Goal: Information Seeking & Learning: Learn about a topic

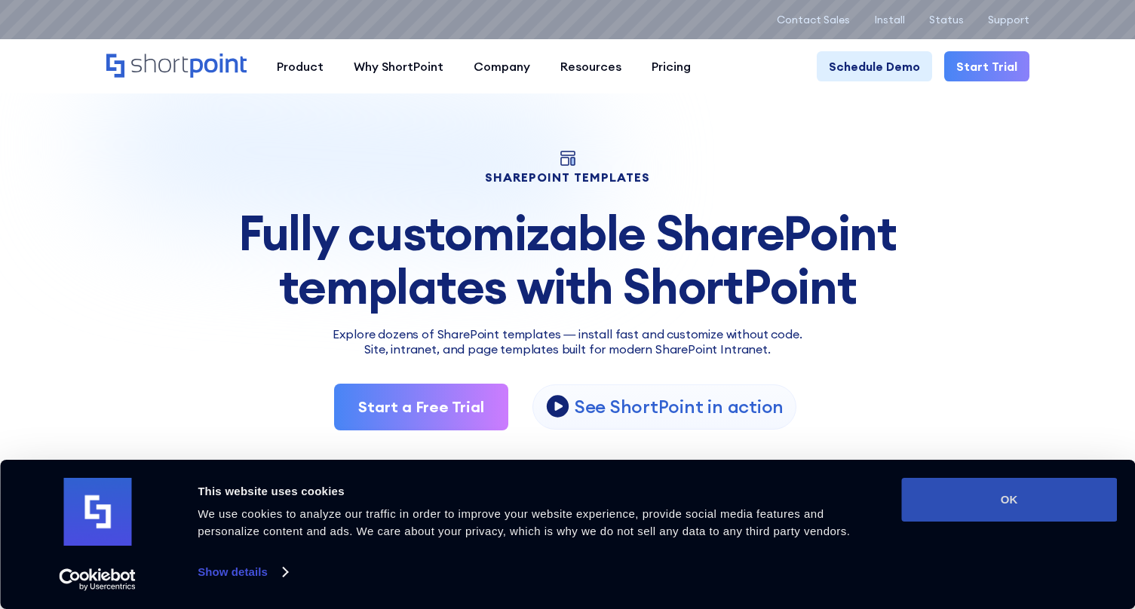
click at [1008, 504] on button "OK" at bounding box center [1009, 500] width 216 height 44
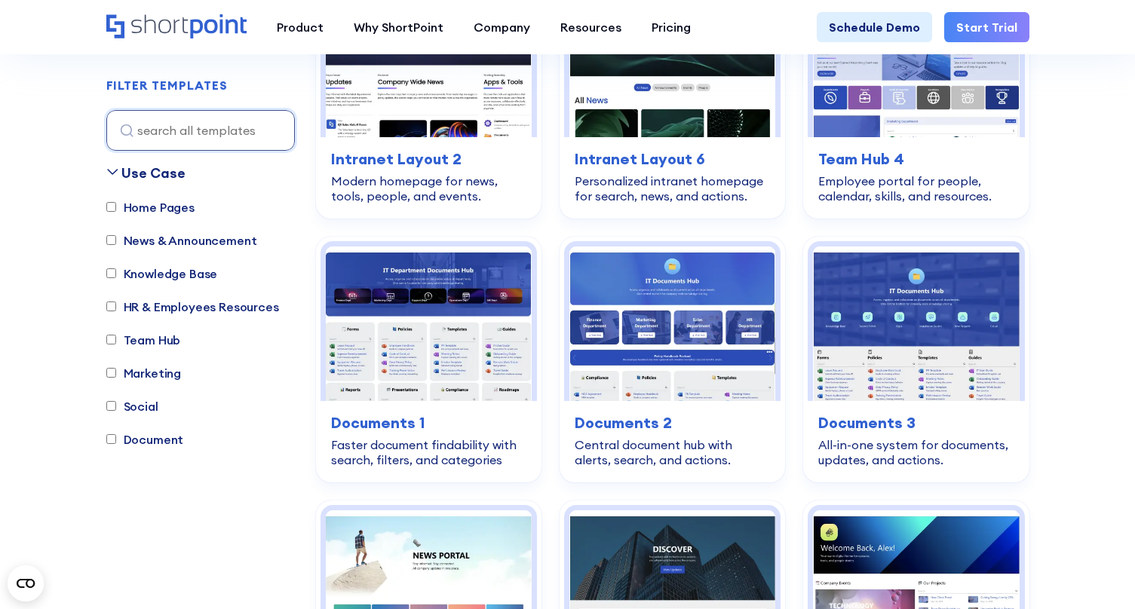
scroll to position [571, 0]
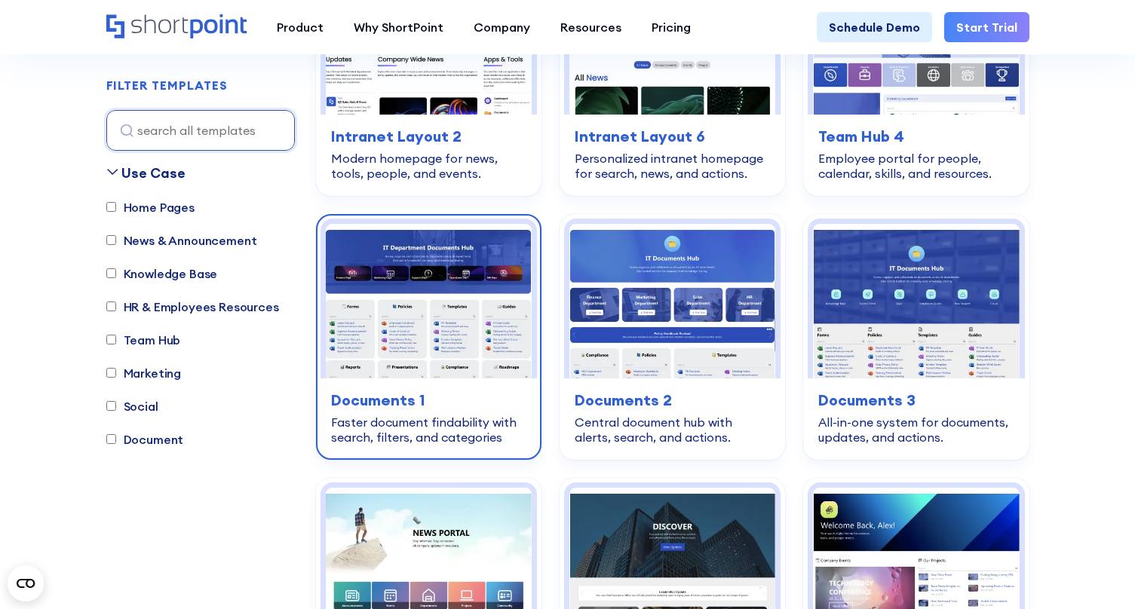
click at [389, 394] on h3 "Documents 1" at bounding box center [428, 400] width 195 height 23
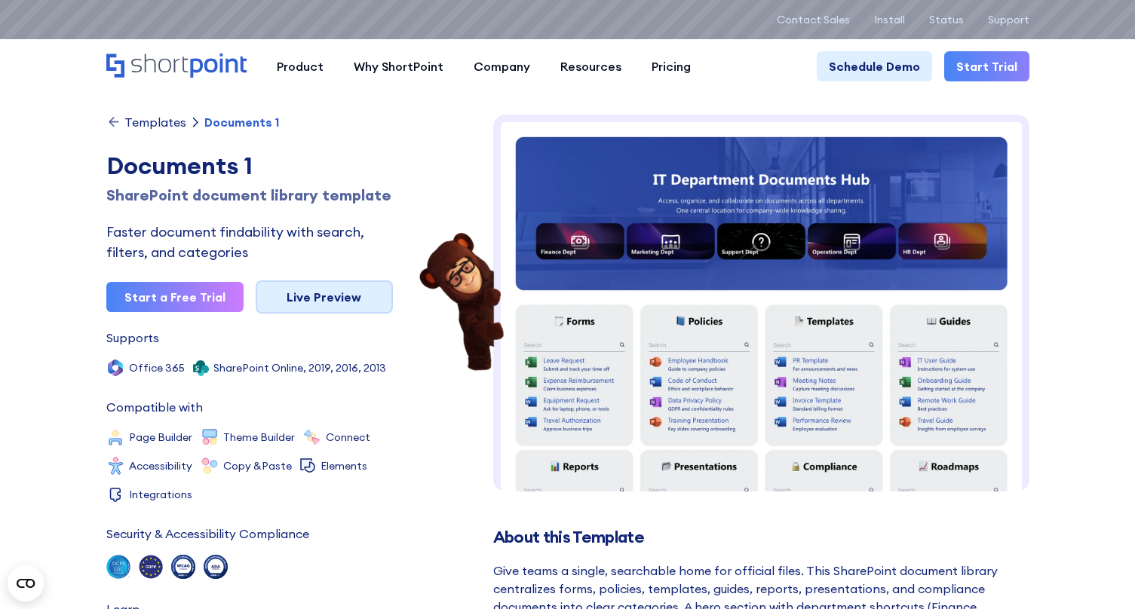
click at [306, 314] on link "Live Preview" at bounding box center [324, 297] width 137 height 33
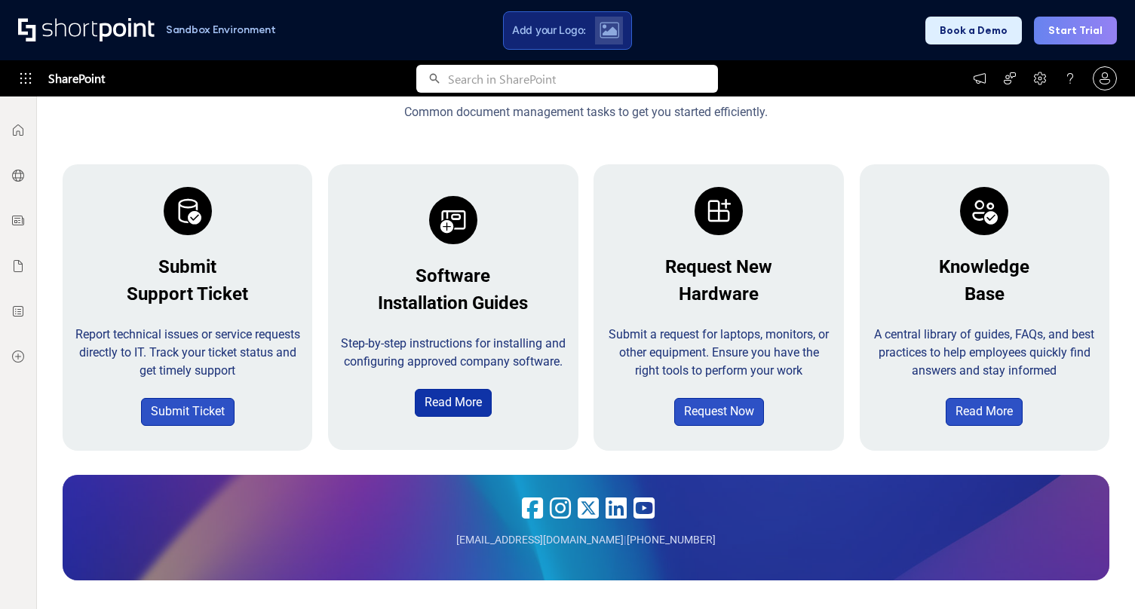
scroll to position [1455, 0]
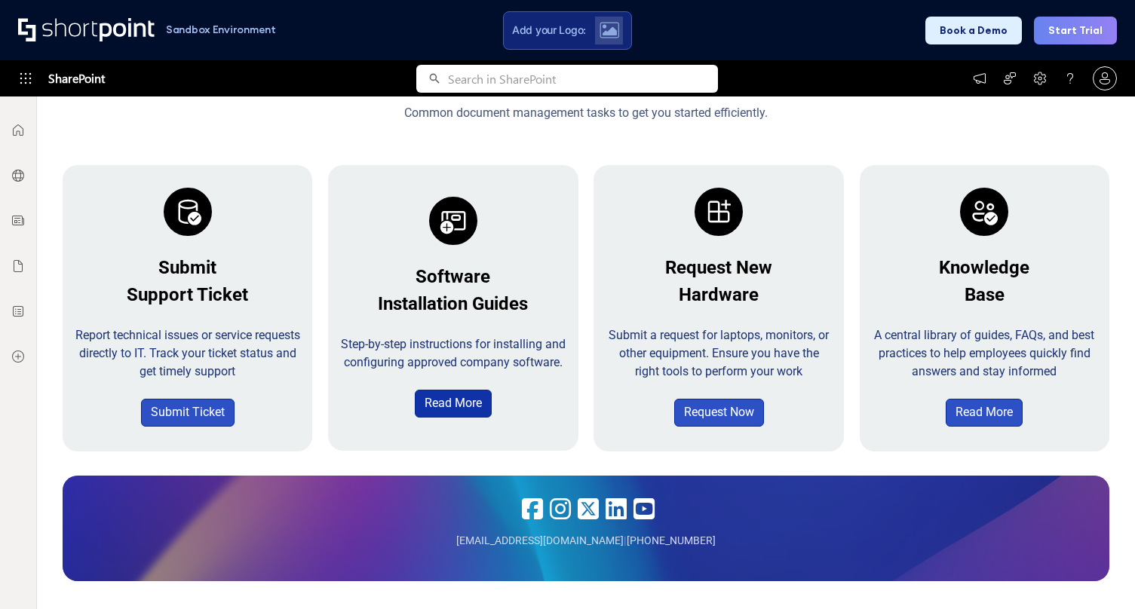
click at [447, 411] on link "Read More" at bounding box center [453, 404] width 77 height 28
click at [459, 415] on link "Read More" at bounding box center [453, 404] width 77 height 28
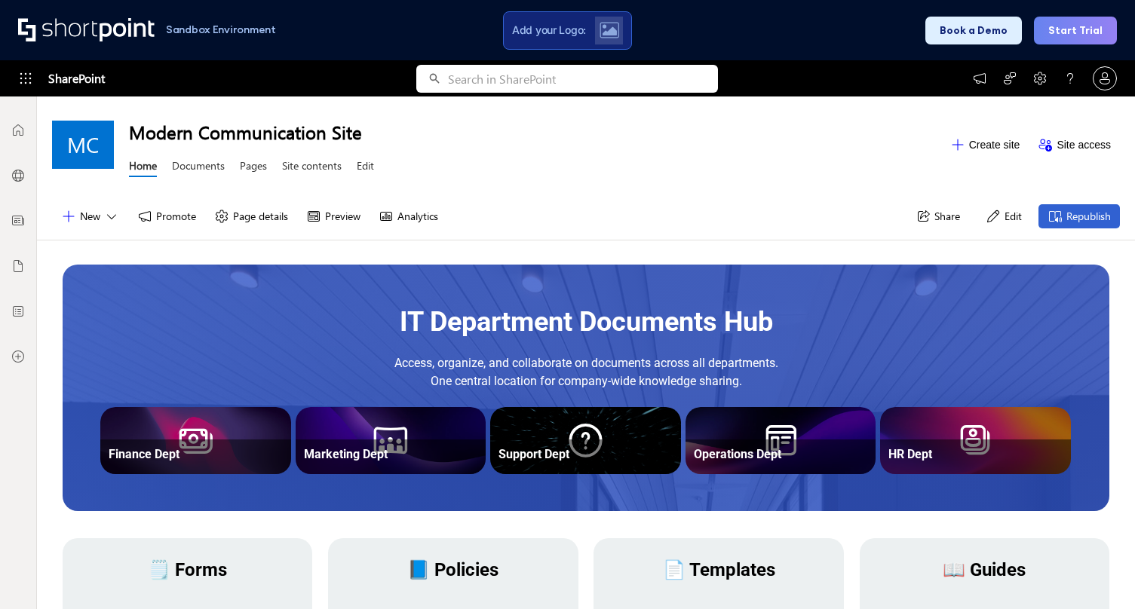
scroll to position [0, 0]
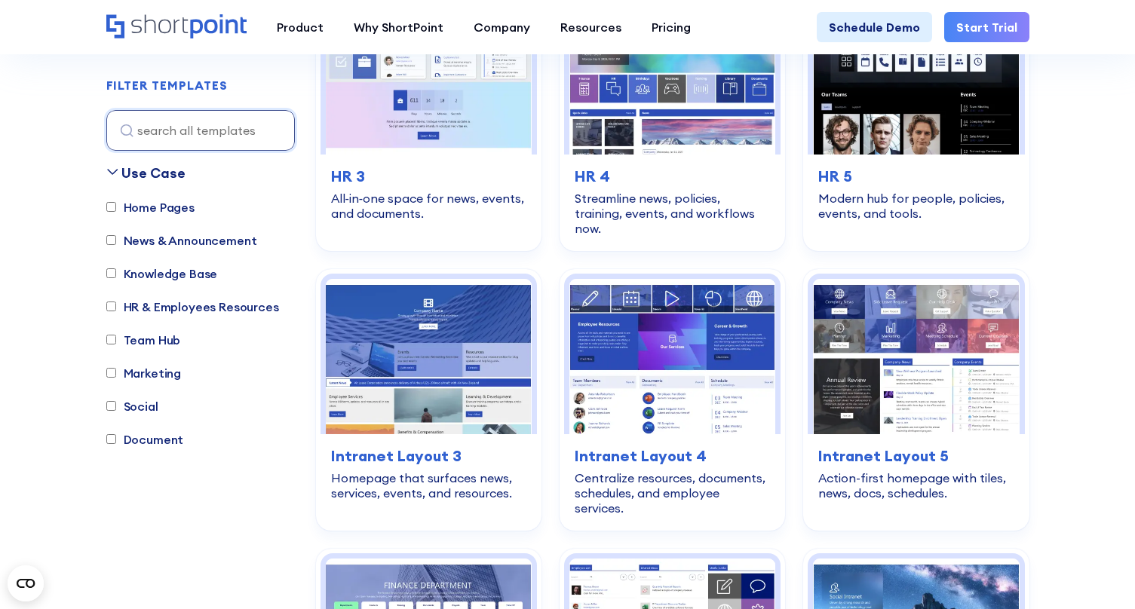
scroll to position [2412, 0]
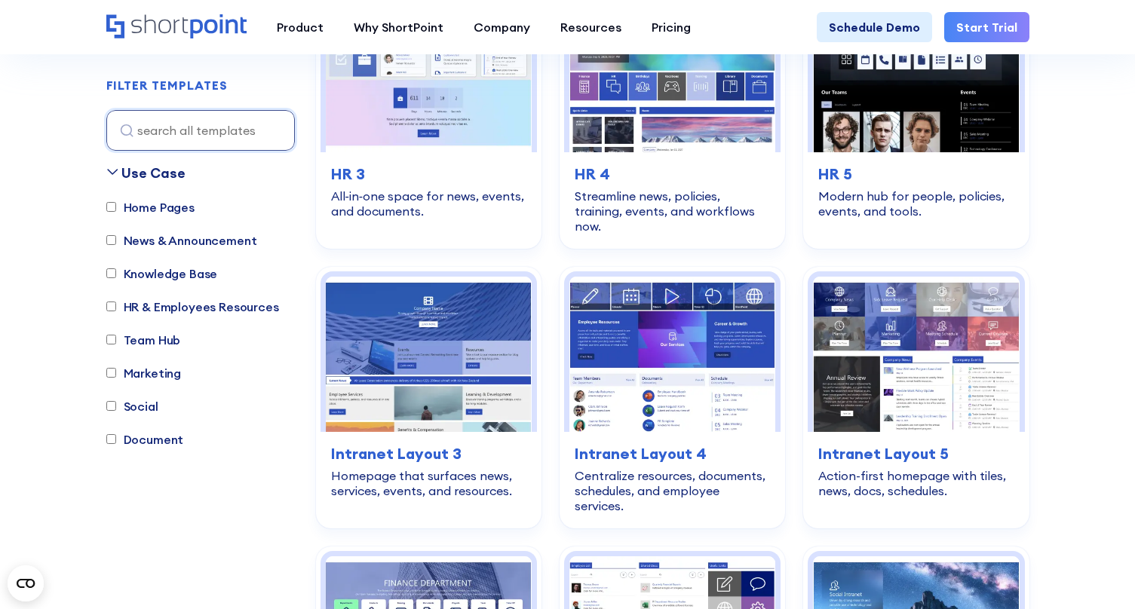
click at [157, 345] on label "Team Hub" at bounding box center [143, 340] width 75 height 18
click at [116, 345] on input "Team Hub" at bounding box center [111, 341] width 10 height 10
checkbox input "true"
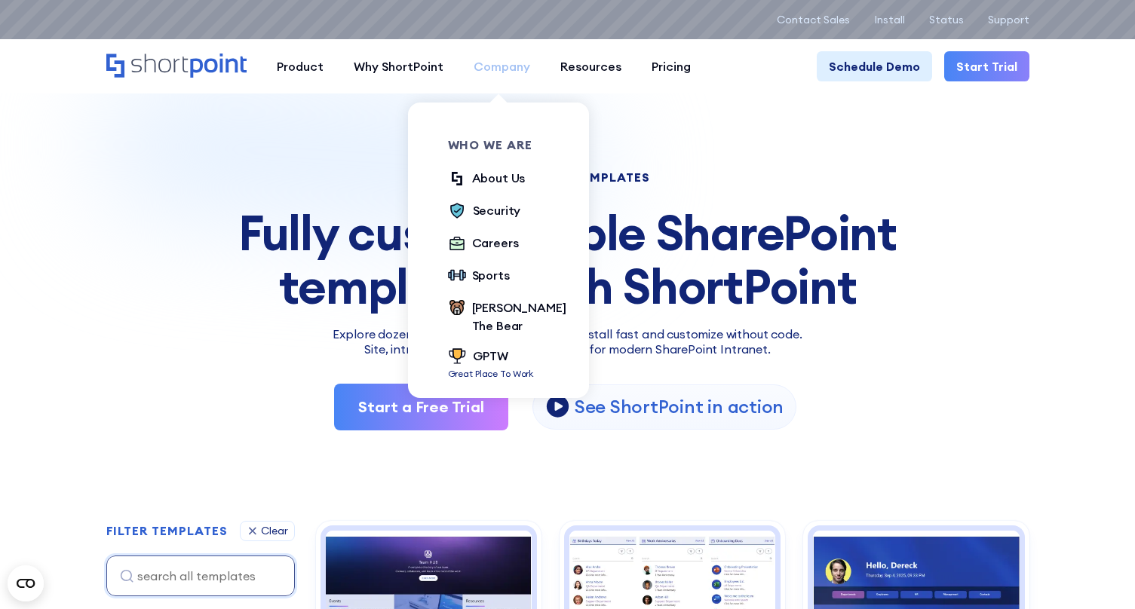
scroll to position [0, 0]
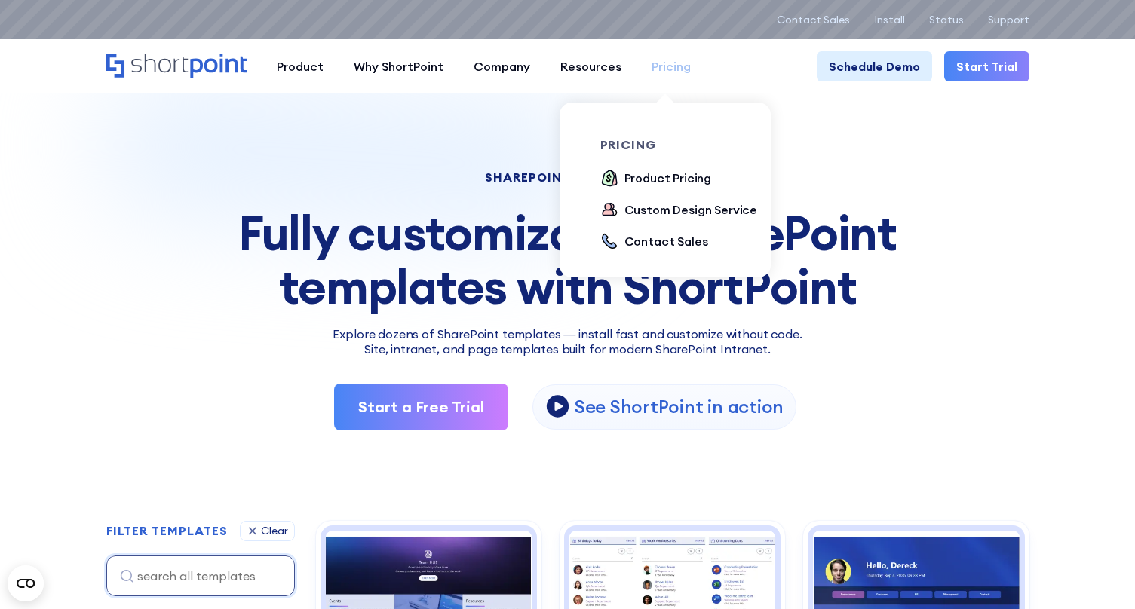
click at [669, 66] on div "Pricing" at bounding box center [671, 66] width 39 height 18
click at [665, 173] on div "Product Pricing" at bounding box center [668, 178] width 87 height 18
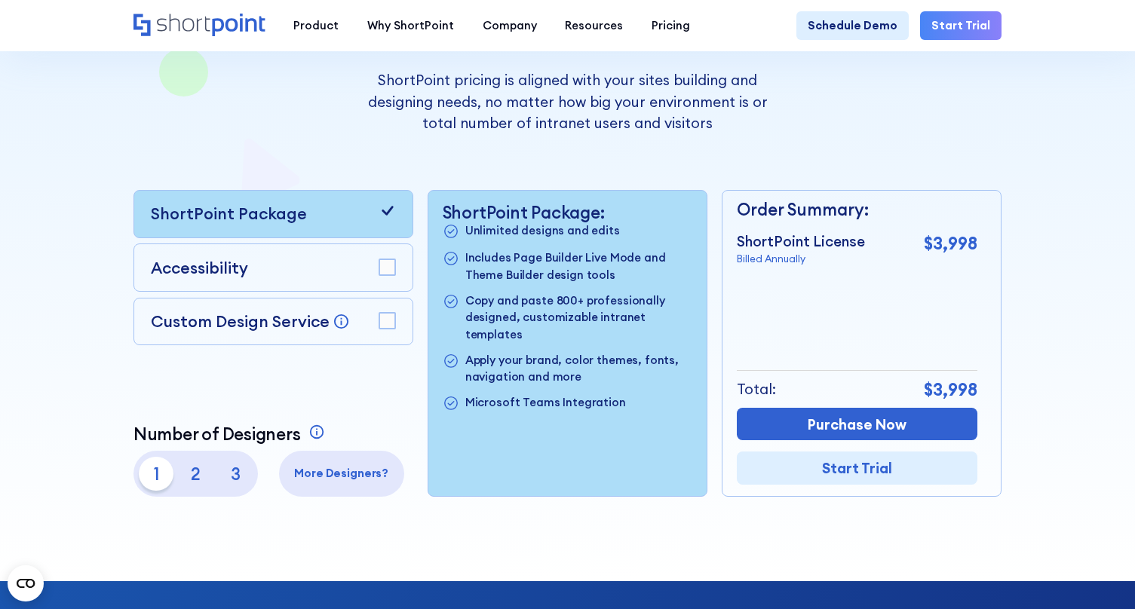
scroll to position [264, 0]
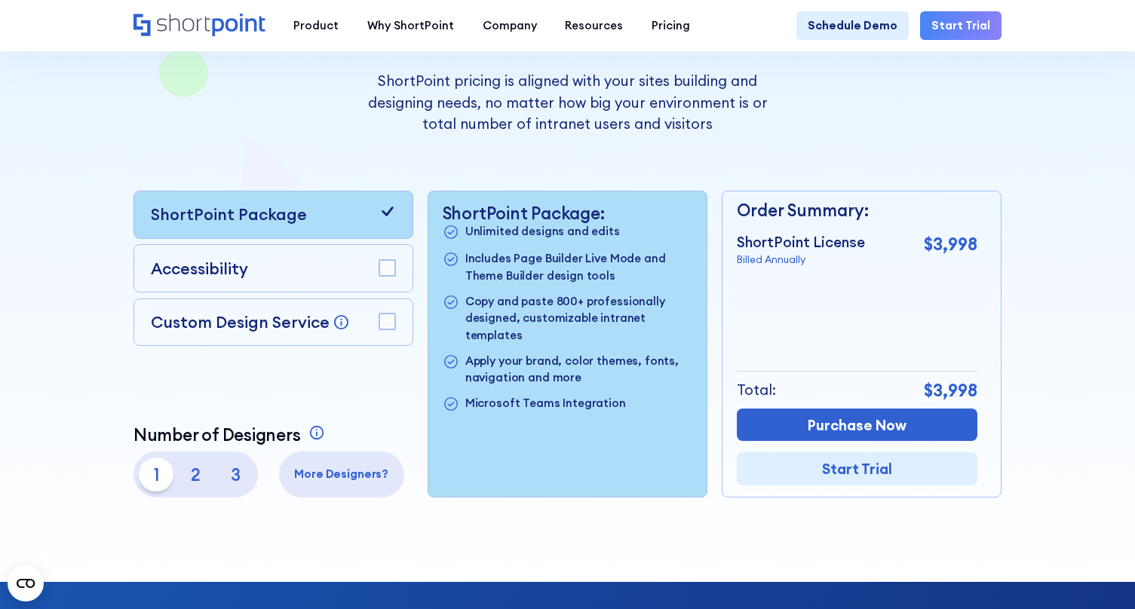
click at [195, 474] on p "2" at bounding box center [196, 475] width 34 height 34
click at [229, 478] on p "3" at bounding box center [236, 475] width 34 height 34
click at [152, 474] on p "1" at bounding box center [156, 475] width 34 height 34
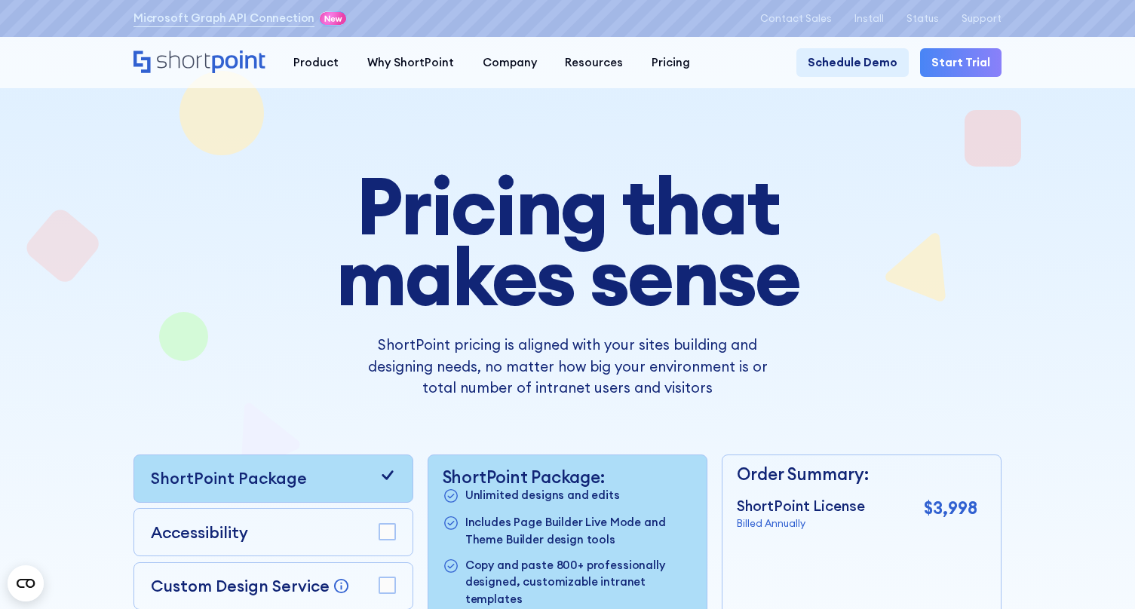
scroll to position [0, 0]
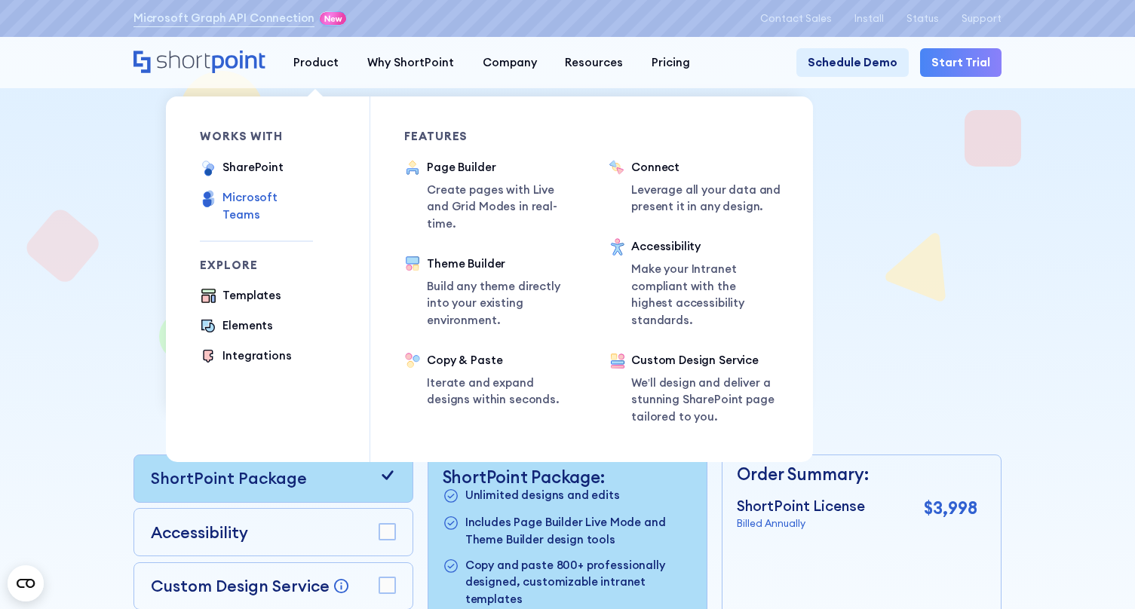
click at [256, 201] on div "Microsoft Teams" at bounding box center [268, 206] width 90 height 34
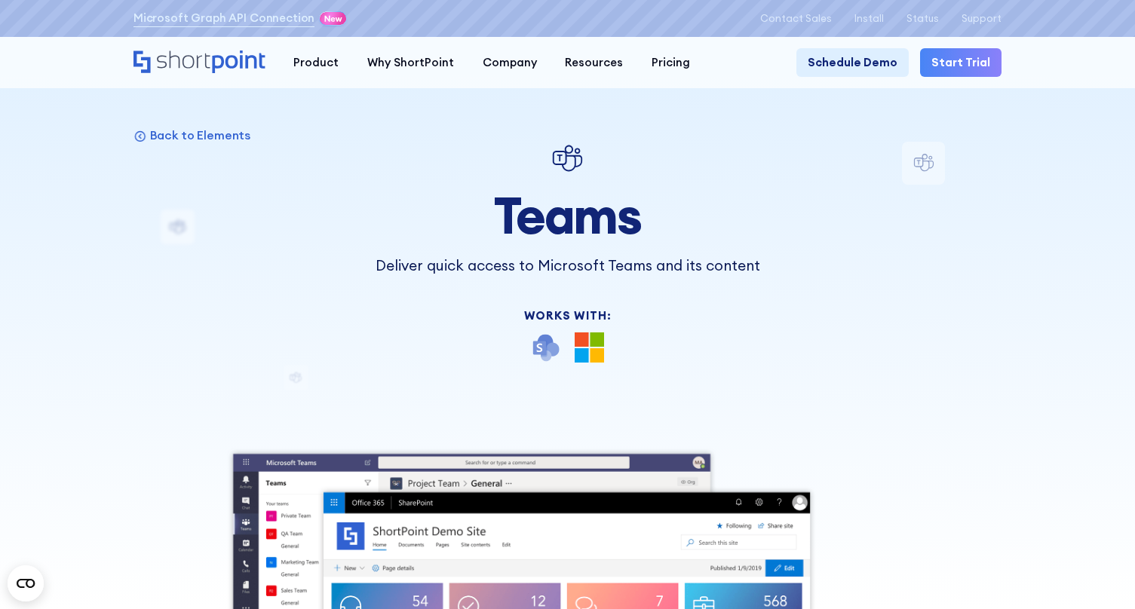
click at [228, 65] on icon "Home" at bounding box center [239, 62] width 53 height 23
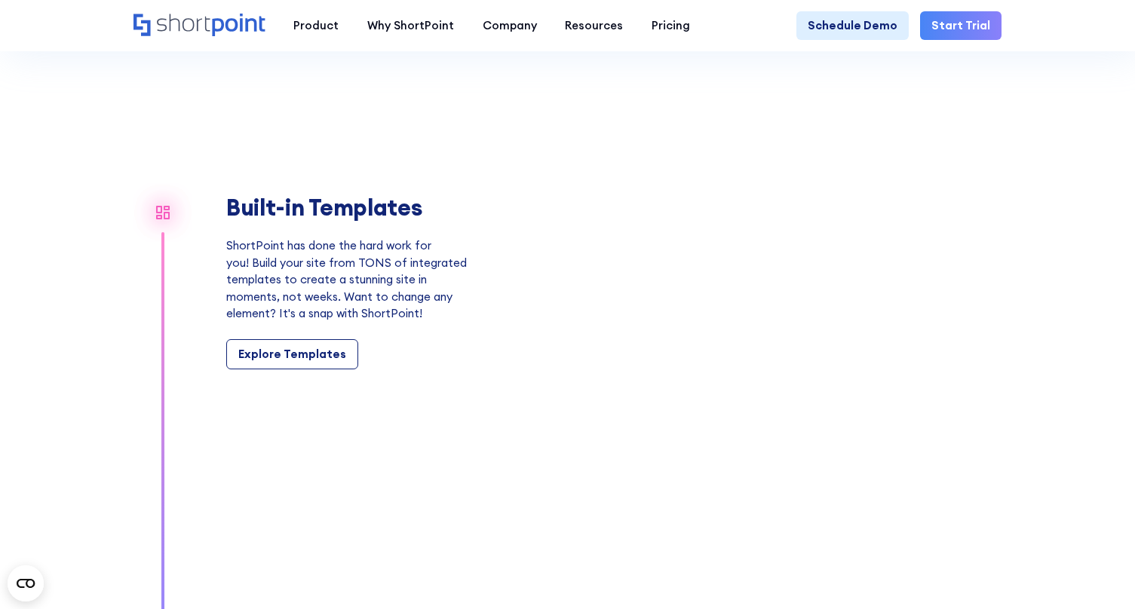
scroll to position [1272, 0]
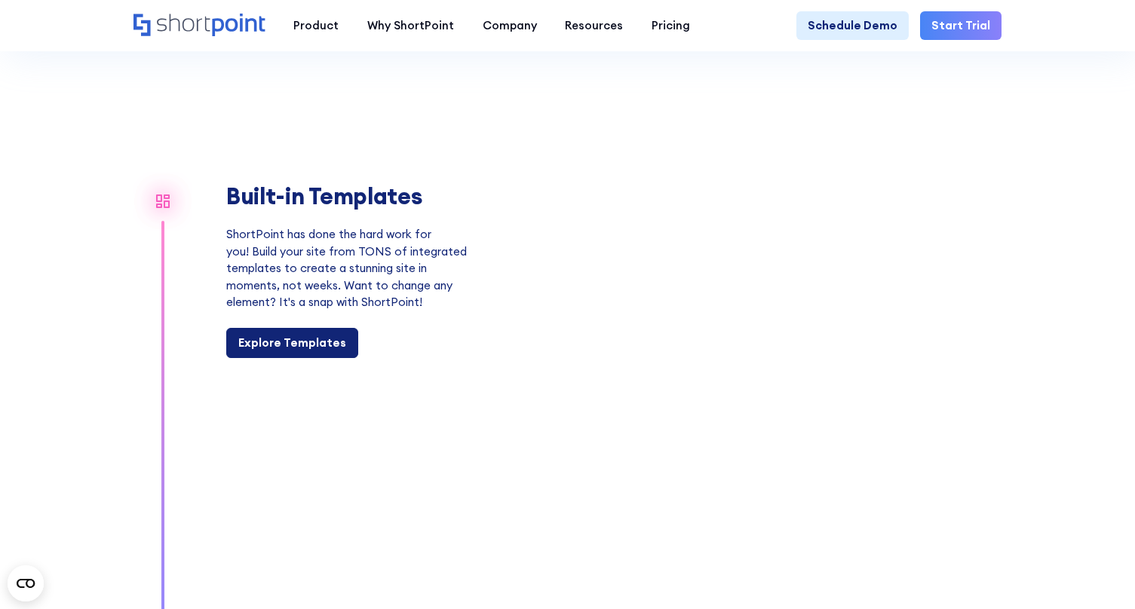
click at [302, 342] on div "Explore Templates" at bounding box center [292, 343] width 108 height 17
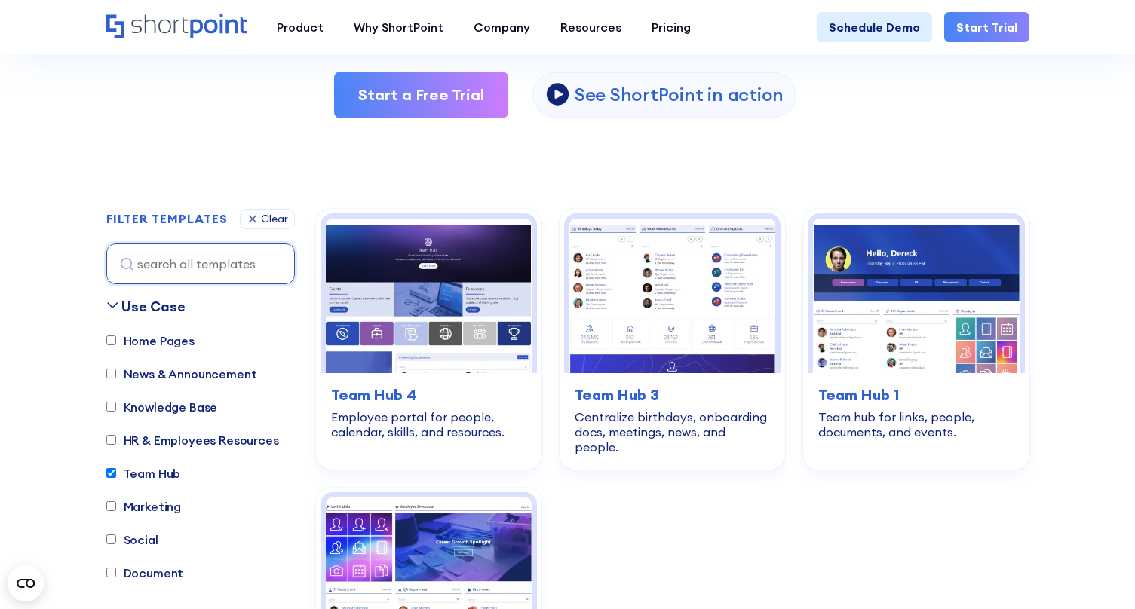
scroll to position [324, 0]
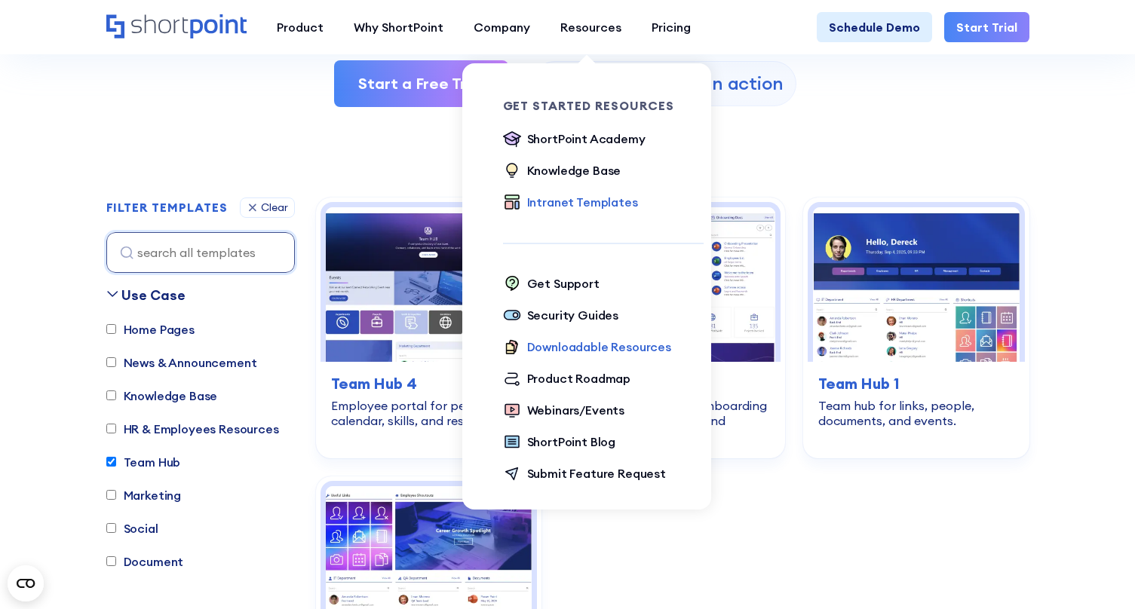
click at [600, 351] on div "Downloadable Resources" at bounding box center [599, 347] width 144 height 18
